Goal: Find specific page/section: Find specific page/section

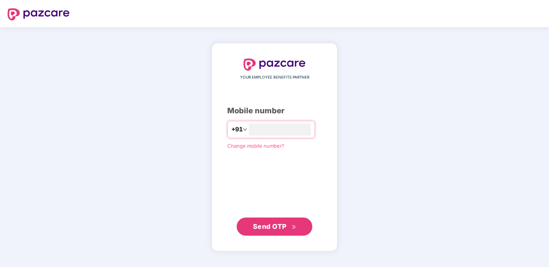
type input "**********"
click at [274, 228] on span "Send OTP" at bounding box center [270, 226] width 34 height 8
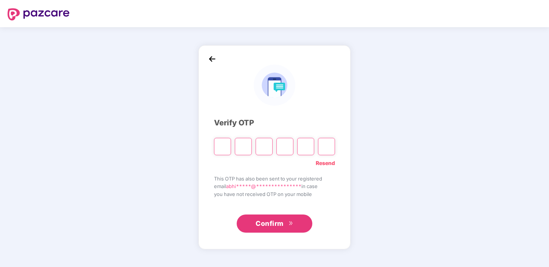
type input "*"
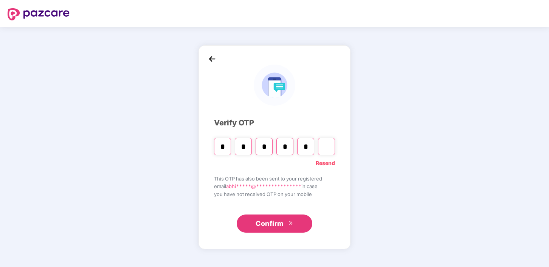
type input "*"
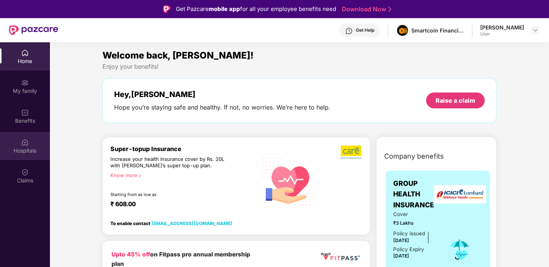
click at [22, 147] on div "Hospitals" at bounding box center [25, 151] width 50 height 8
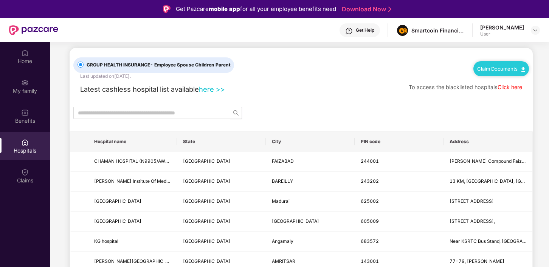
scroll to position [6, 0]
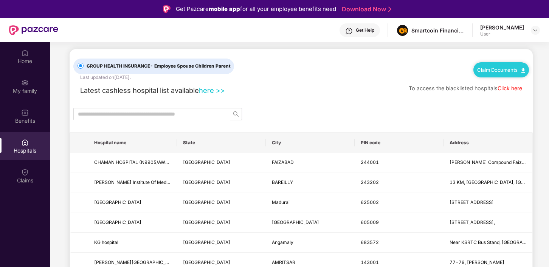
click at [214, 89] on link "here >>" at bounding box center [212, 90] width 26 height 8
click at [212, 90] on link "here >>" at bounding box center [212, 90] width 26 height 8
click at [196, 115] on input "text" at bounding box center [149, 114] width 142 height 8
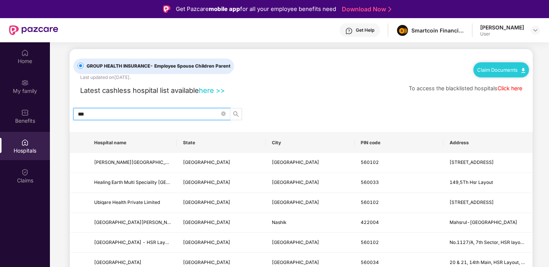
click at [236, 115] on icon "search" at bounding box center [235, 113] width 5 height 5
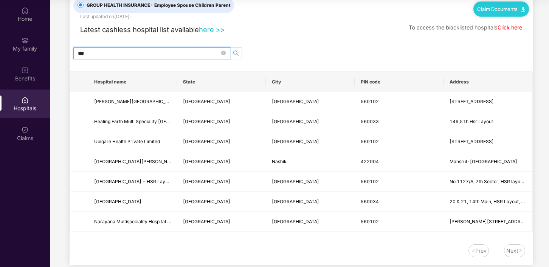
scroll to position [38, 0]
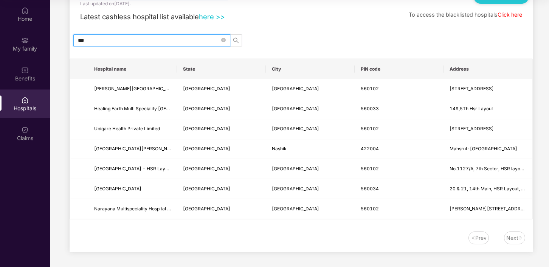
type input "***"
click at [516, 235] on div "Next" at bounding box center [512, 238] width 12 height 8
click at [481, 237] on div "Prev" at bounding box center [480, 238] width 11 height 8
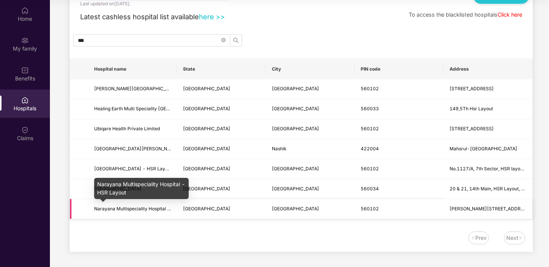
click at [108, 207] on span "Narayana Multispeciality Hospital - HSR Layout" at bounding box center [145, 209] width 102 height 6
